Goal: Transaction & Acquisition: Purchase product/service

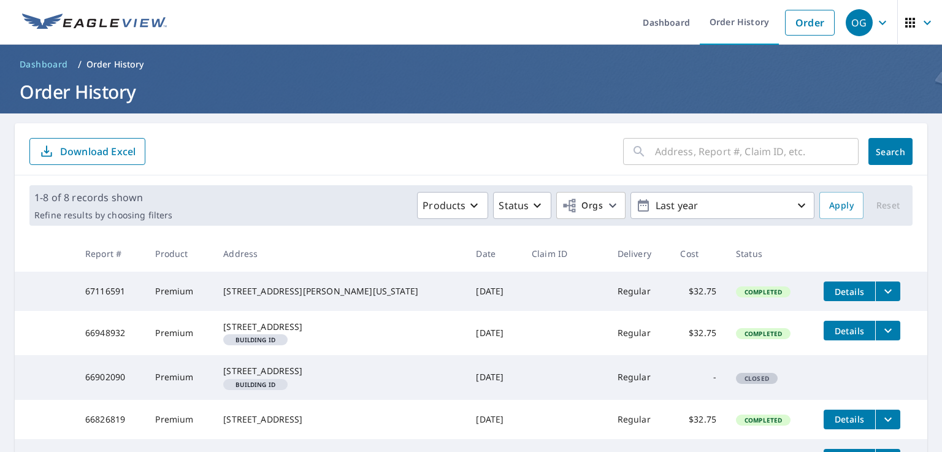
click at [892, 148] on span "Search" at bounding box center [890, 152] width 25 height 12
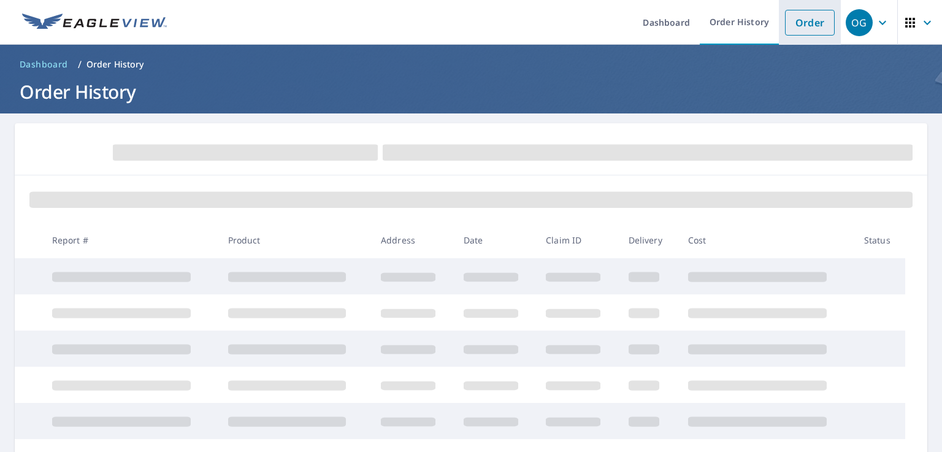
click at [821, 21] on link "Order" at bounding box center [810, 23] width 50 height 26
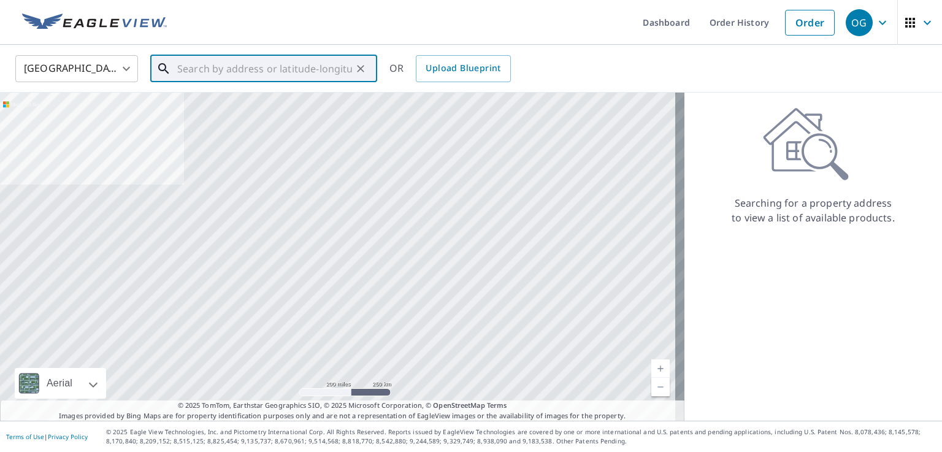
click at [289, 75] on input "text" at bounding box center [264, 69] width 175 height 34
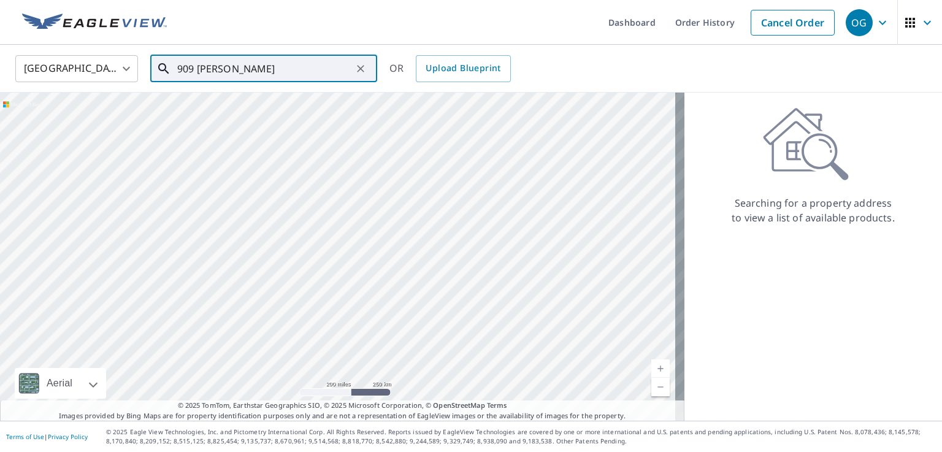
click at [297, 74] on input "909 [PERSON_NAME]" at bounding box center [264, 69] width 175 height 34
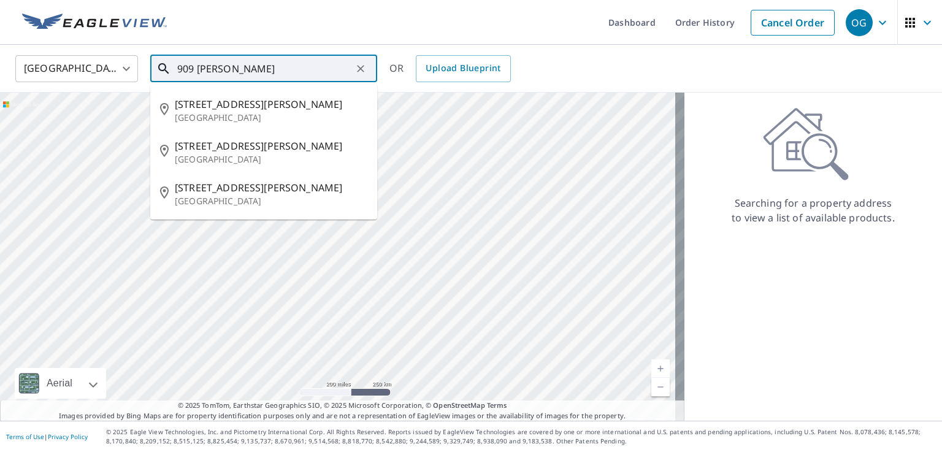
click at [297, 74] on input "909 [PERSON_NAME]" at bounding box center [264, 69] width 175 height 34
paste input "[PERSON_NAME][GEOGRAPHIC_DATA]"
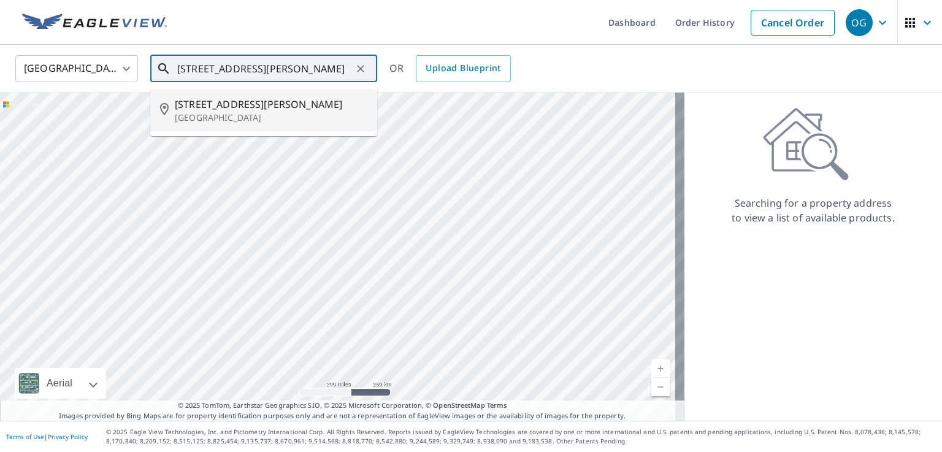
click at [334, 115] on p "[GEOGRAPHIC_DATA]" at bounding box center [271, 118] width 193 height 12
type input "[STREET_ADDRESS][PERSON_NAME]"
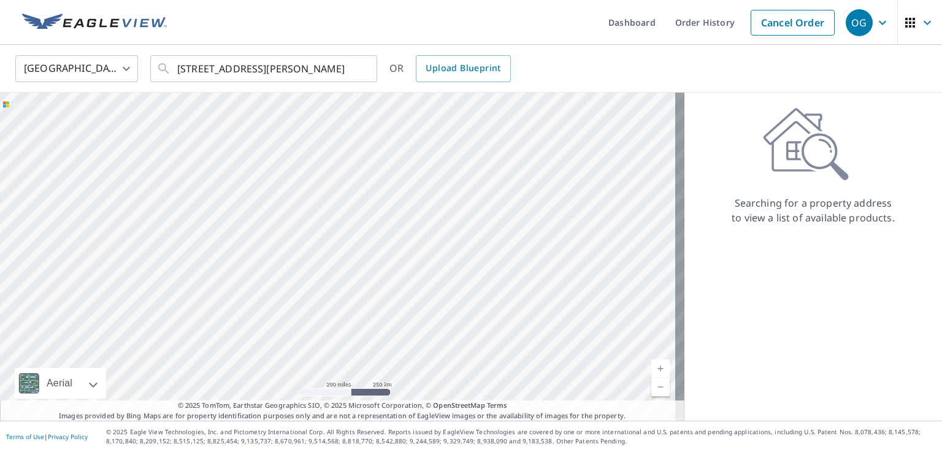
scroll to position [0, 0]
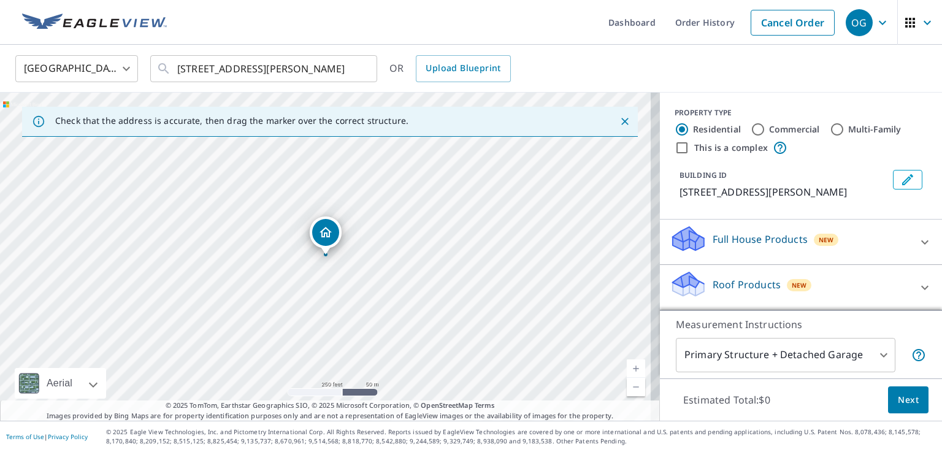
click at [628, 367] on link "Current Level 17, Zoom In" at bounding box center [636, 368] width 18 height 18
click at [628, 367] on link "Current Level 17.628905848308754, Zoom In" at bounding box center [636, 368] width 18 height 18
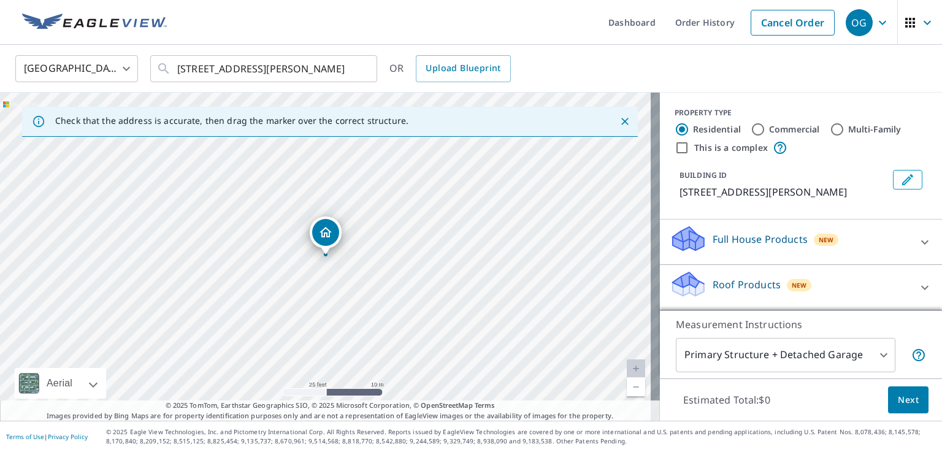
click at [628, 367] on link "Current Level 20, Zoom In Disabled" at bounding box center [636, 368] width 18 height 18
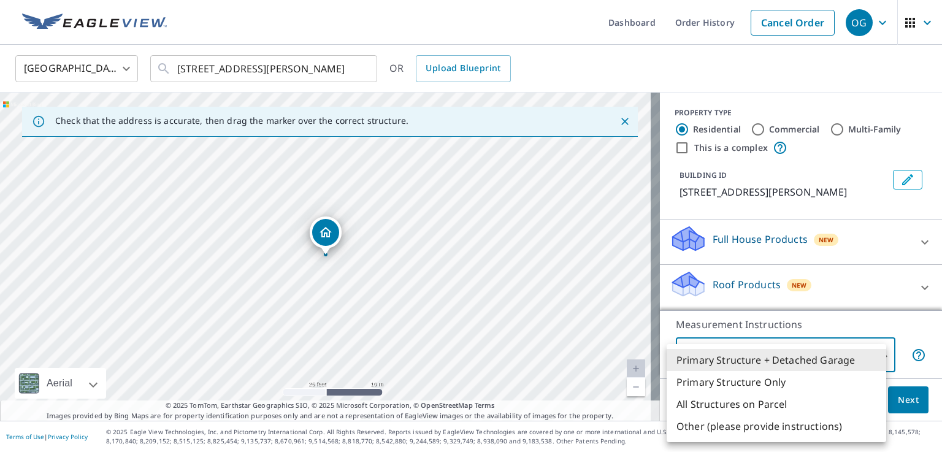
click at [779, 361] on body "OG OG Dashboard Order History Cancel Order OG [GEOGRAPHIC_DATA] [GEOGRAPHIC_DAT…" at bounding box center [471, 226] width 942 height 452
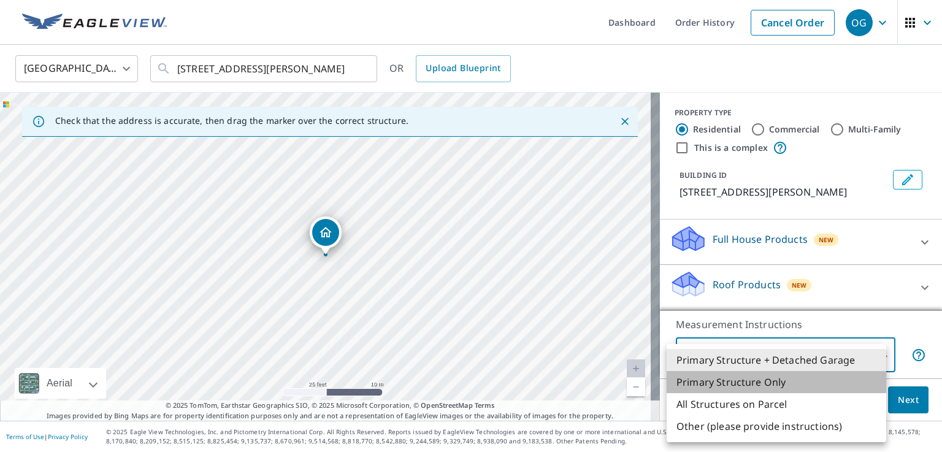
click at [775, 373] on li "Primary Structure Only" at bounding box center [777, 382] width 220 height 22
type input "2"
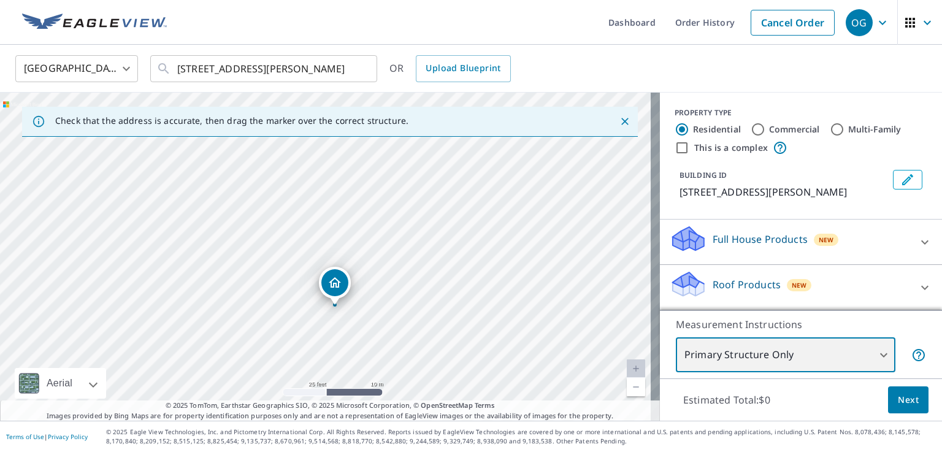
drag, startPoint x: 586, startPoint y: 323, endPoint x: 595, endPoint y: 373, distance: 51.1
click at [595, 373] on div "[STREET_ADDRESS][PERSON_NAME]" at bounding box center [330, 257] width 660 height 328
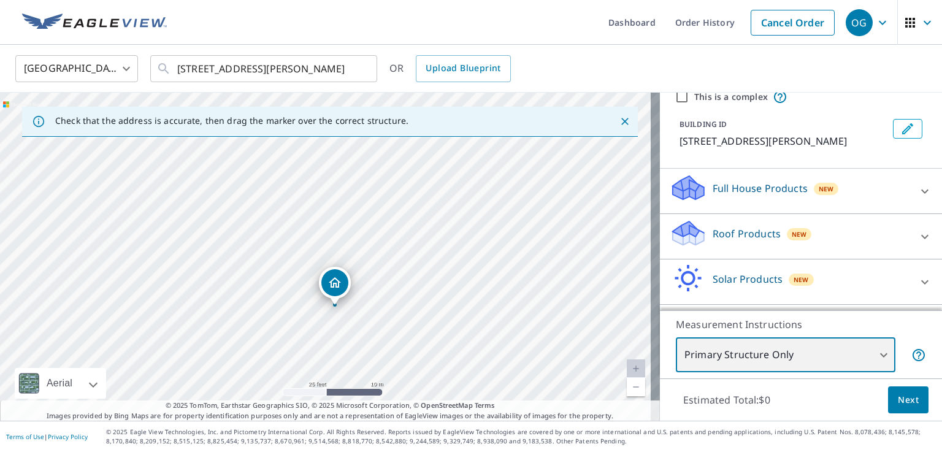
scroll to position [90, 0]
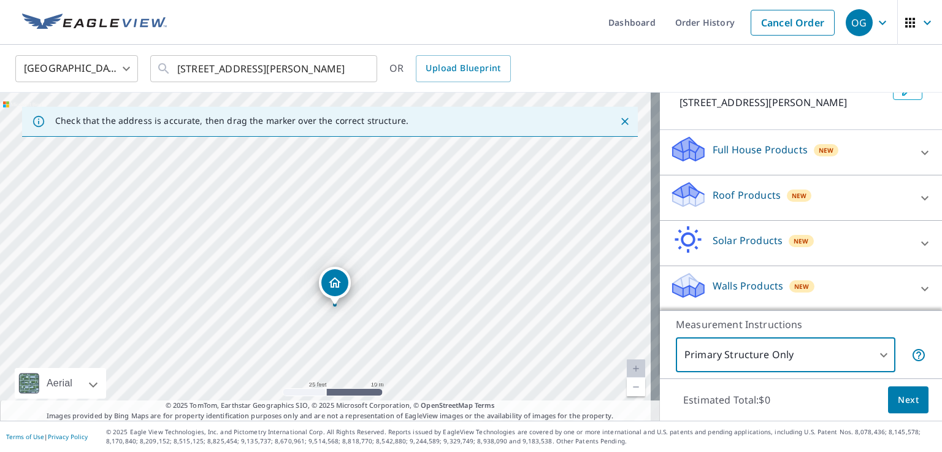
click at [917, 191] on icon at bounding box center [924, 198] width 15 height 15
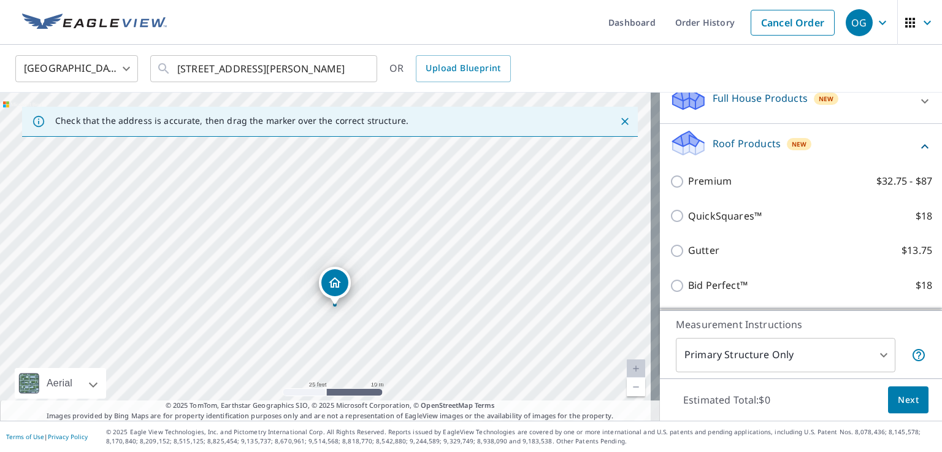
scroll to position [151, 0]
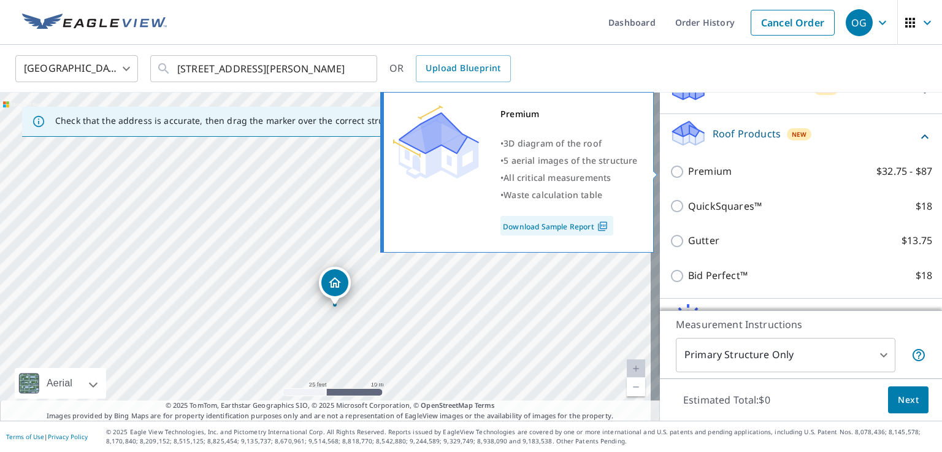
click at [708, 176] on p "Premium" at bounding box center [710, 171] width 44 height 15
click at [688, 176] on input "Premium $32.75 - $87" at bounding box center [679, 171] width 18 height 15
checkbox input "true"
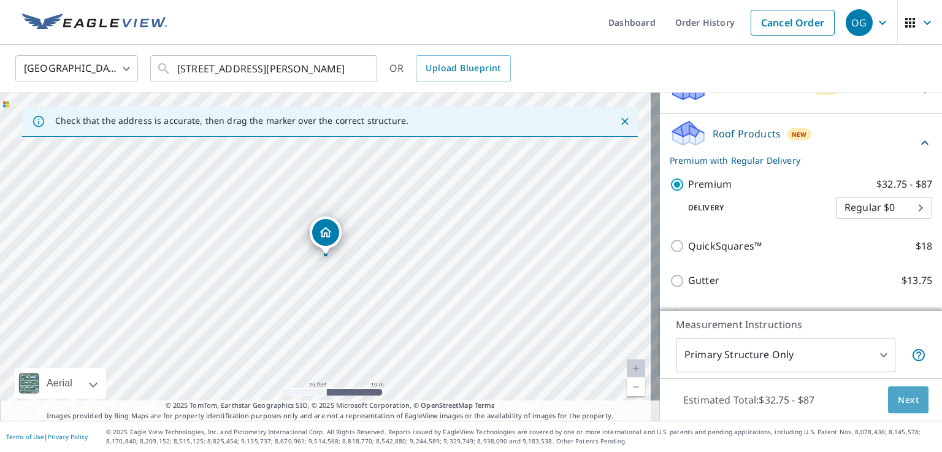
click at [898, 397] on span "Next" at bounding box center [908, 399] width 21 height 15
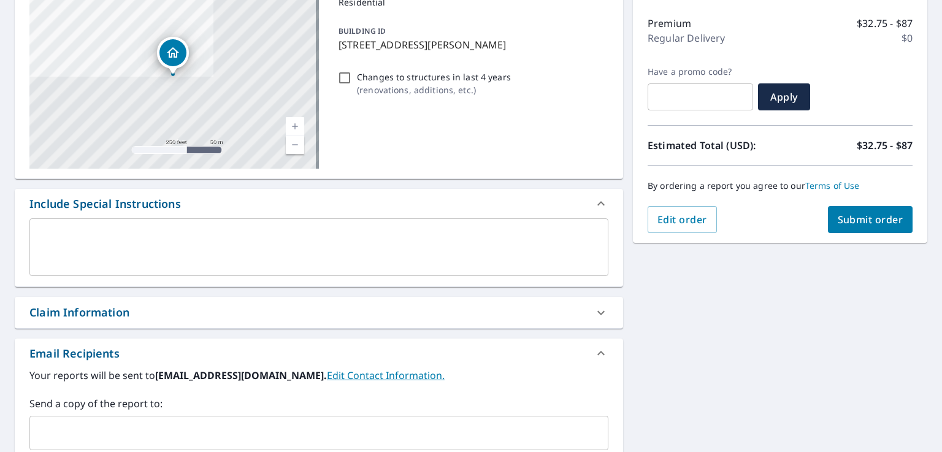
scroll to position [184, 0]
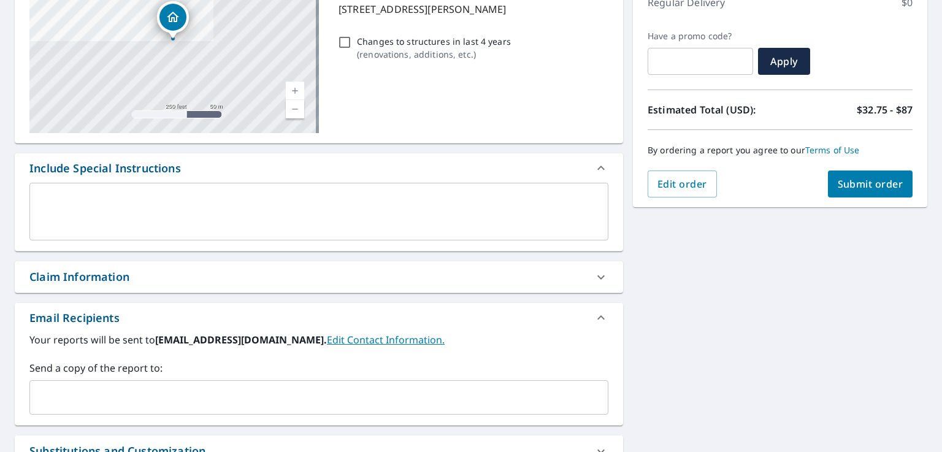
click at [478, 383] on div "​" at bounding box center [318, 397] width 579 height 34
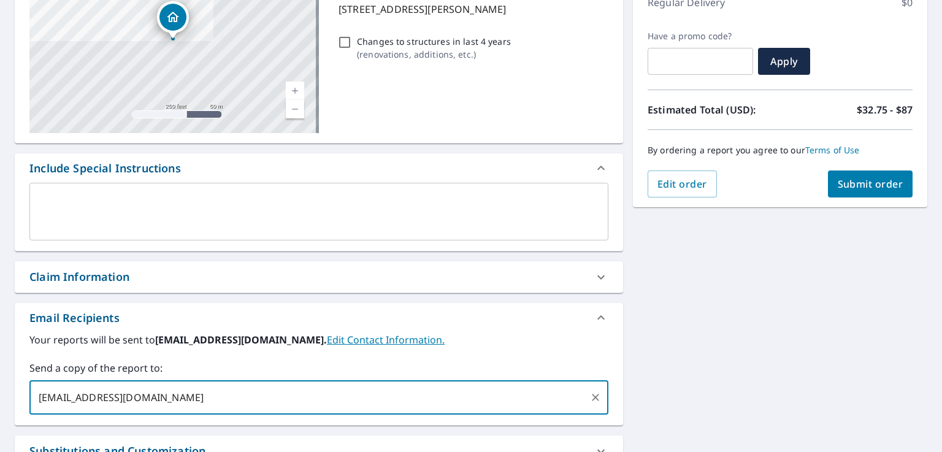
type input "[EMAIL_ADDRESS][DOMAIN_NAME]"
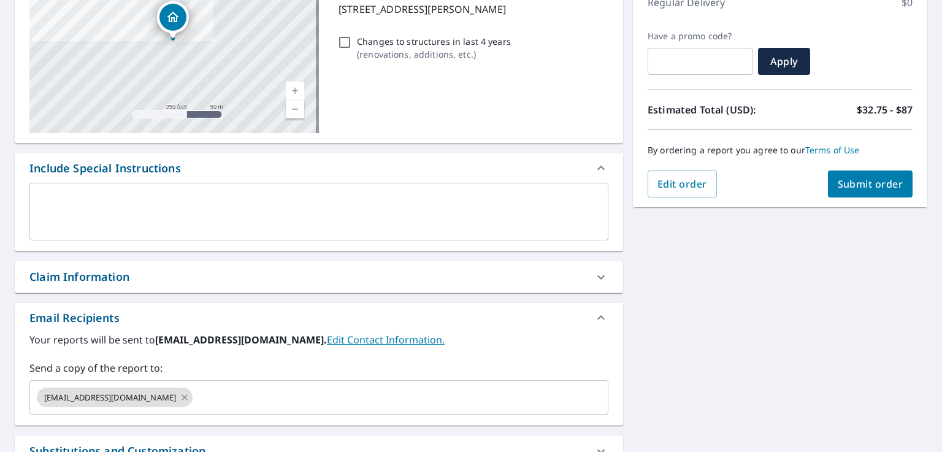
click at [480, 338] on label "Your reports will be sent to [EMAIL_ADDRESS][DOMAIN_NAME]. Edit Contact Informa…" at bounding box center [318, 339] width 579 height 15
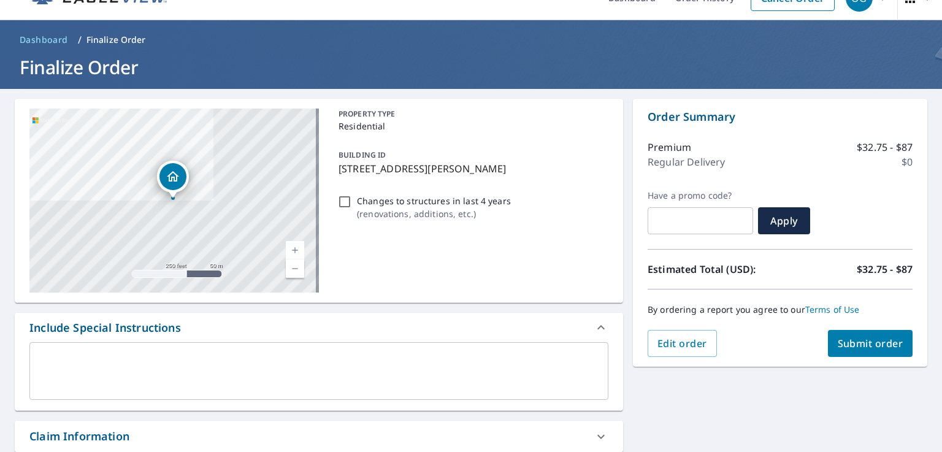
scroll to position [0, 0]
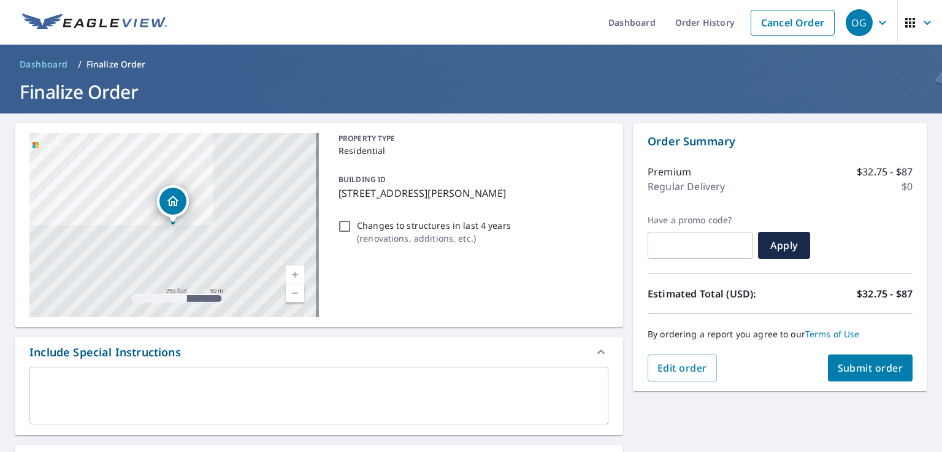
click at [878, 370] on span "Submit order" at bounding box center [871, 367] width 66 height 13
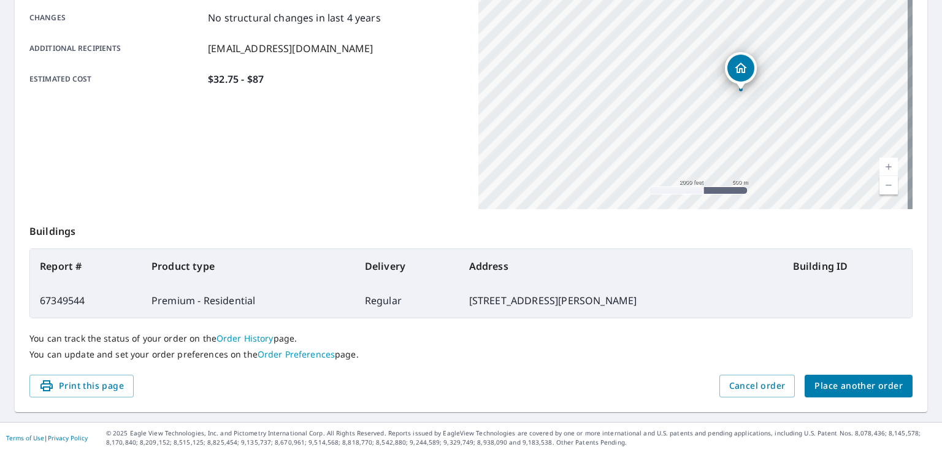
scroll to position [269, 0]
click at [831, 343] on p "You can track the status of your order on the Order History page." at bounding box center [470, 338] width 883 height 11
